Goal: Find specific page/section: Find specific page/section

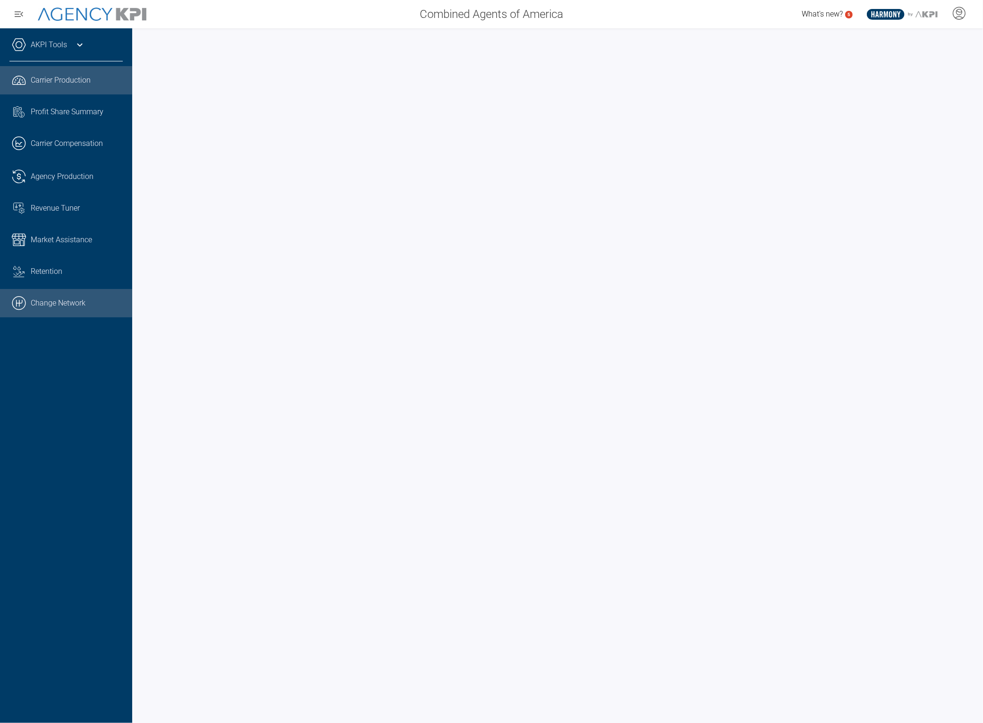
click at [63, 306] on link ".cls-1{fill:none;stroke:#000;stroke-linecap:round;stroke-linejoin:round;stroke-…" at bounding box center [66, 303] width 132 height 28
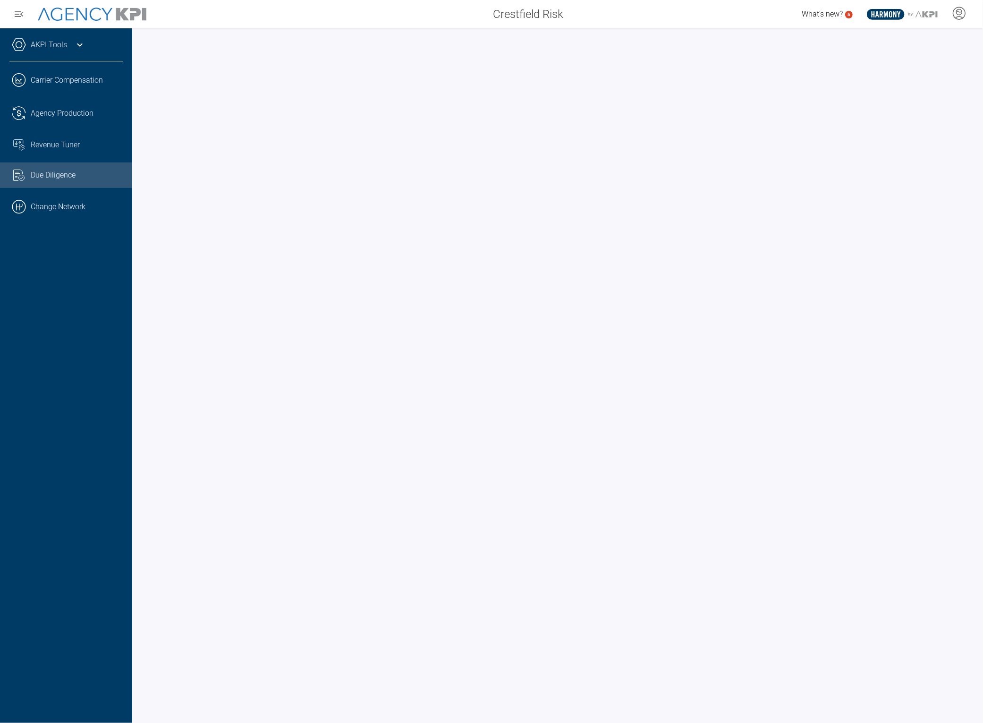
click at [78, 42] on icon at bounding box center [79, 44] width 11 height 11
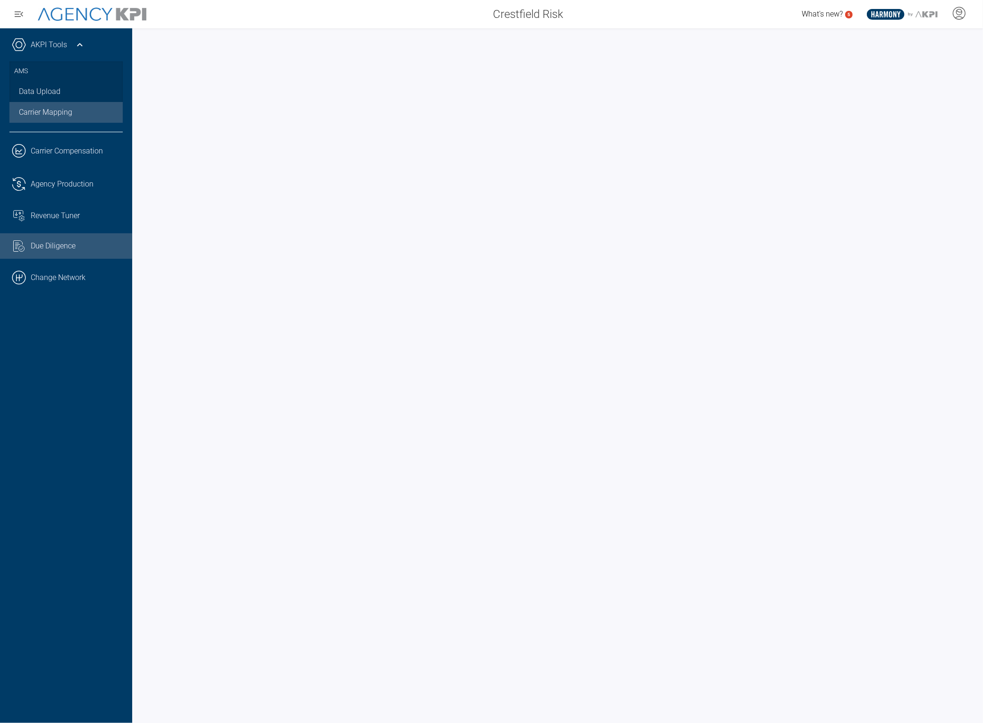
click at [66, 111] on link "Carrier Mapping" at bounding box center [65, 112] width 113 height 21
